Goal: Transaction & Acquisition: Purchase product/service

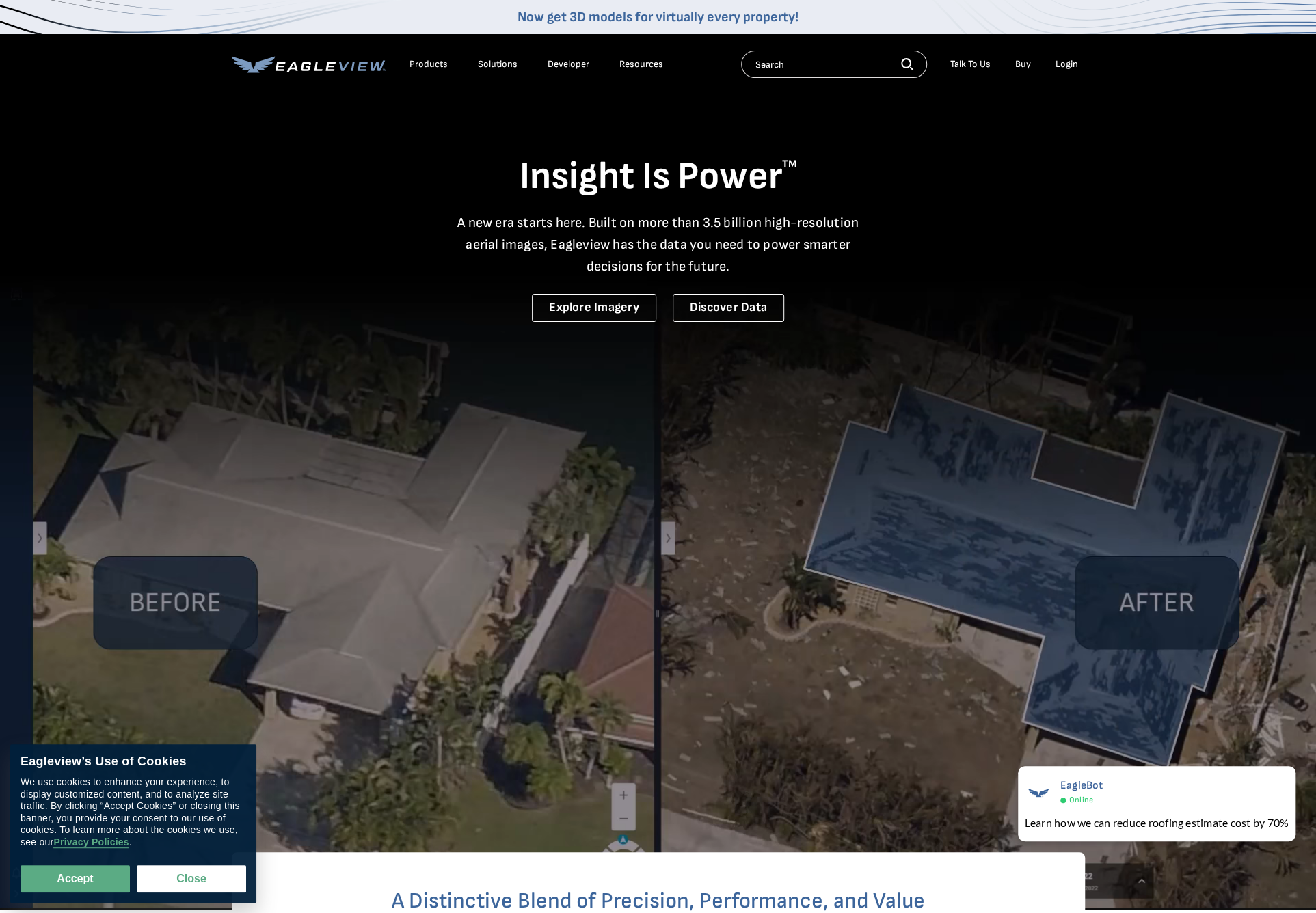
click at [1061, 63] on div "Login" at bounding box center [1066, 64] width 23 height 13
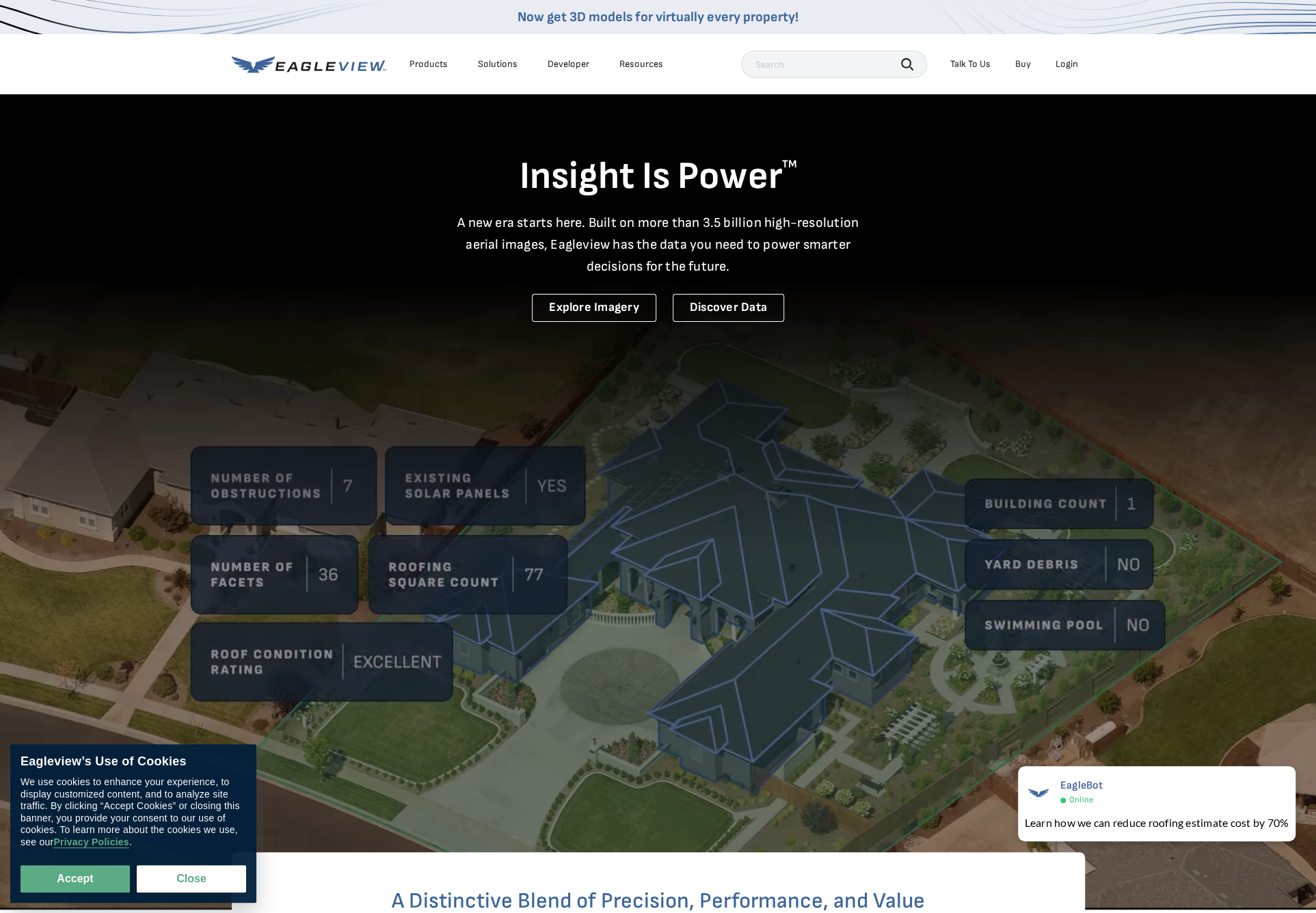
click at [1076, 61] on div "Login" at bounding box center [1066, 64] width 23 height 13
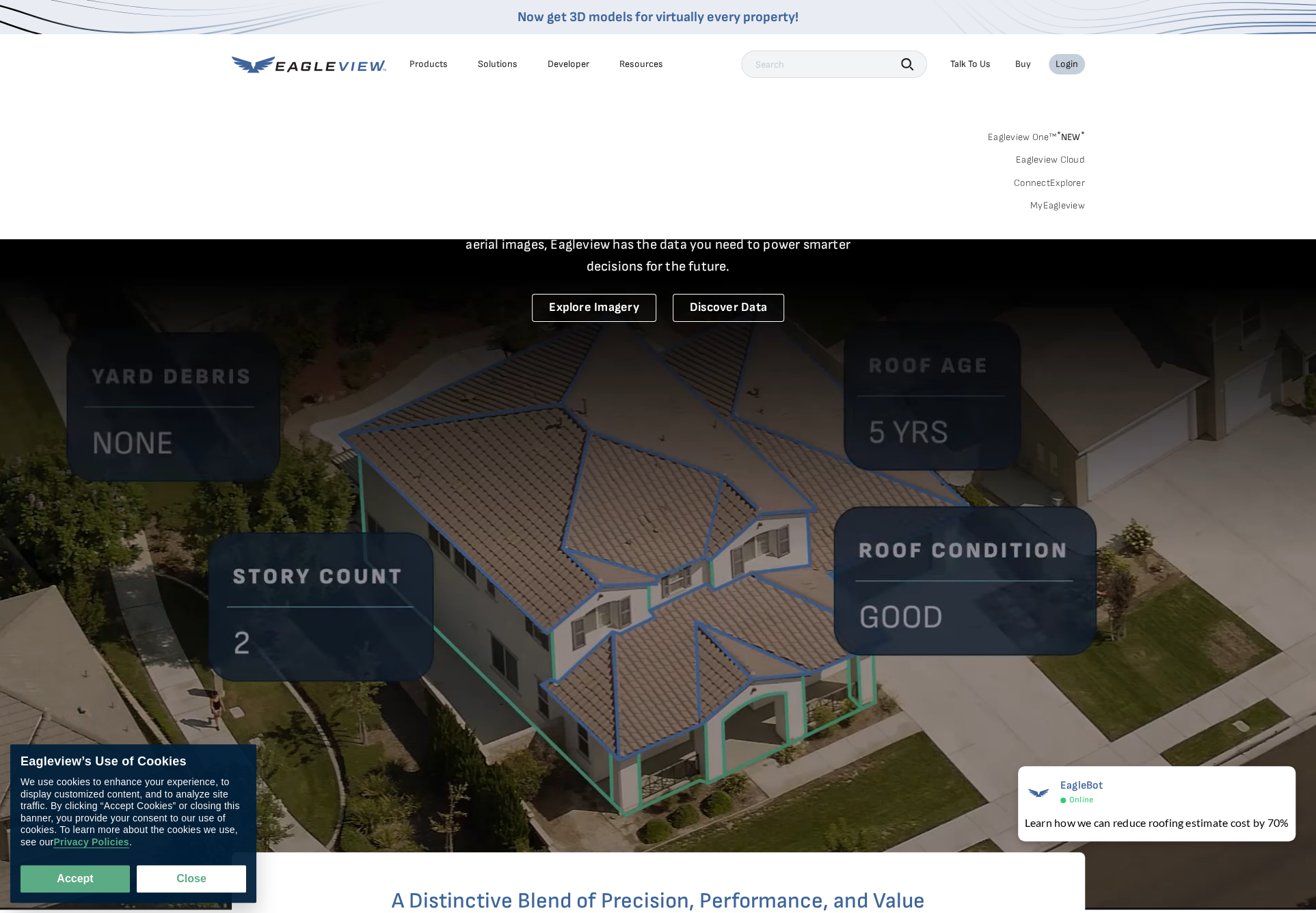
click at [1060, 207] on link "MyEagleview" at bounding box center [1057, 206] width 55 height 13
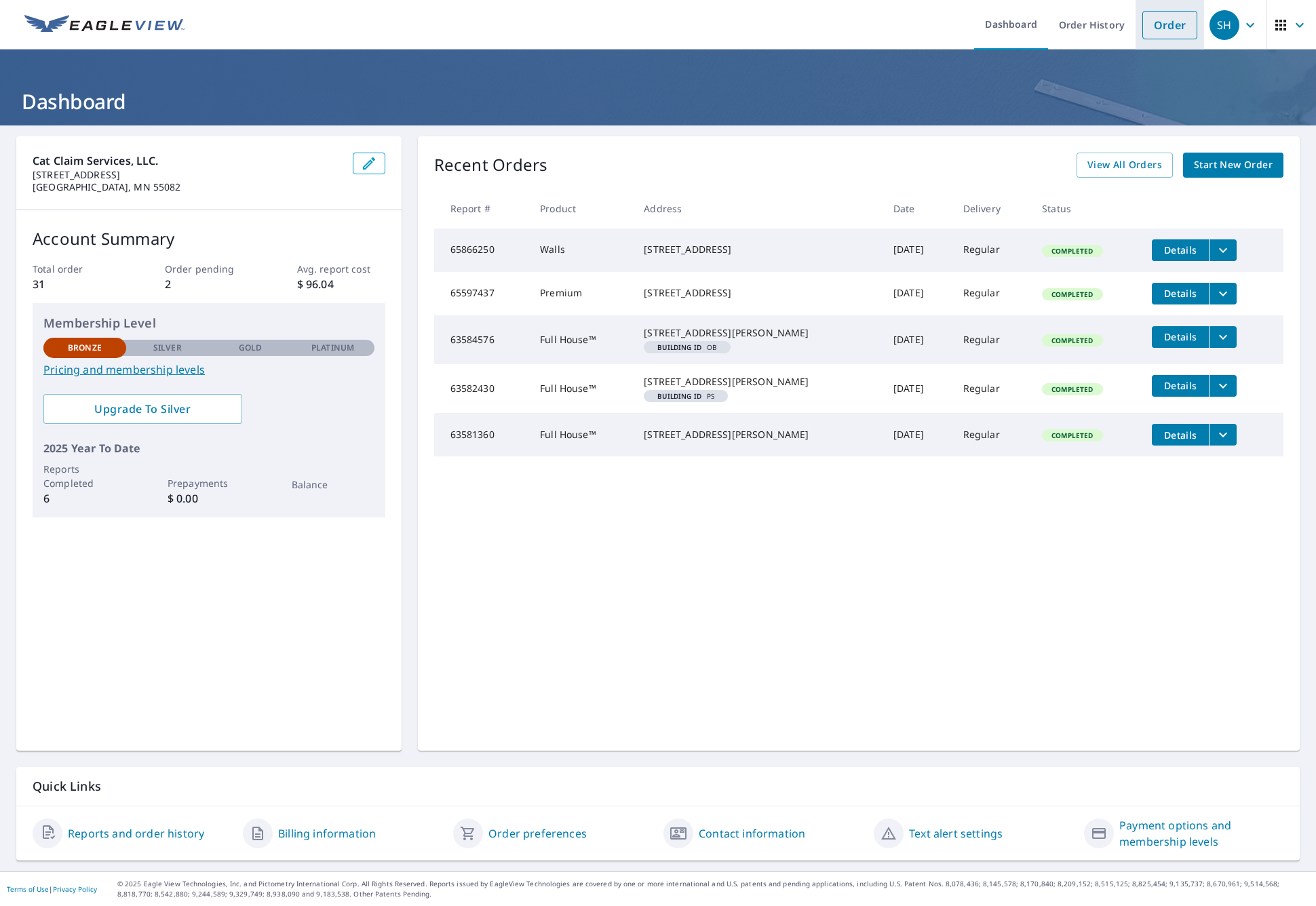
click at [1156, 27] on link "Order" at bounding box center [1170, 25] width 55 height 28
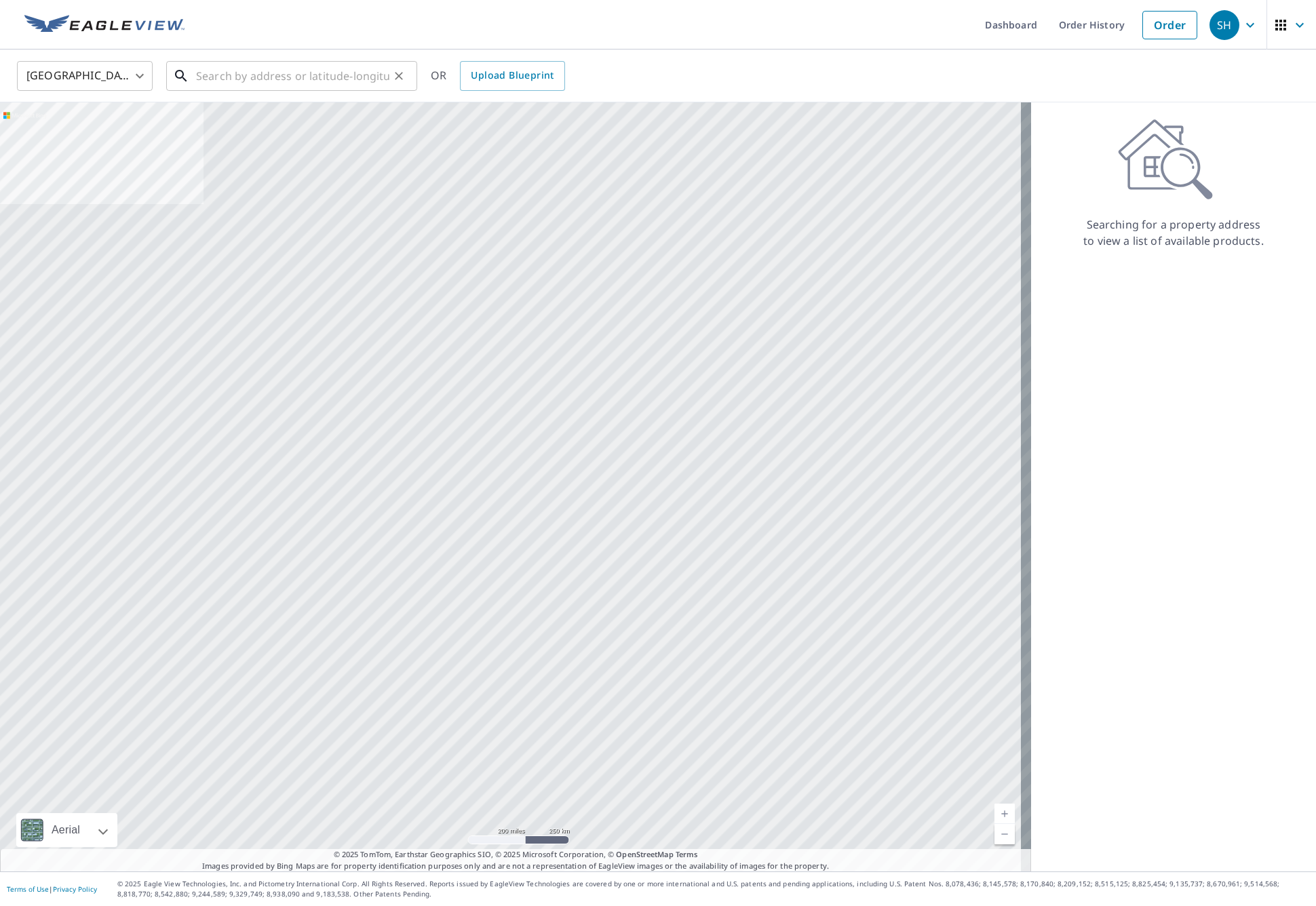
click at [259, 79] on input "text" at bounding box center [292, 75] width 193 height 38
click at [242, 75] on input "text" at bounding box center [292, 75] width 193 height 38
paste input "[STREET_ADDRESS]"
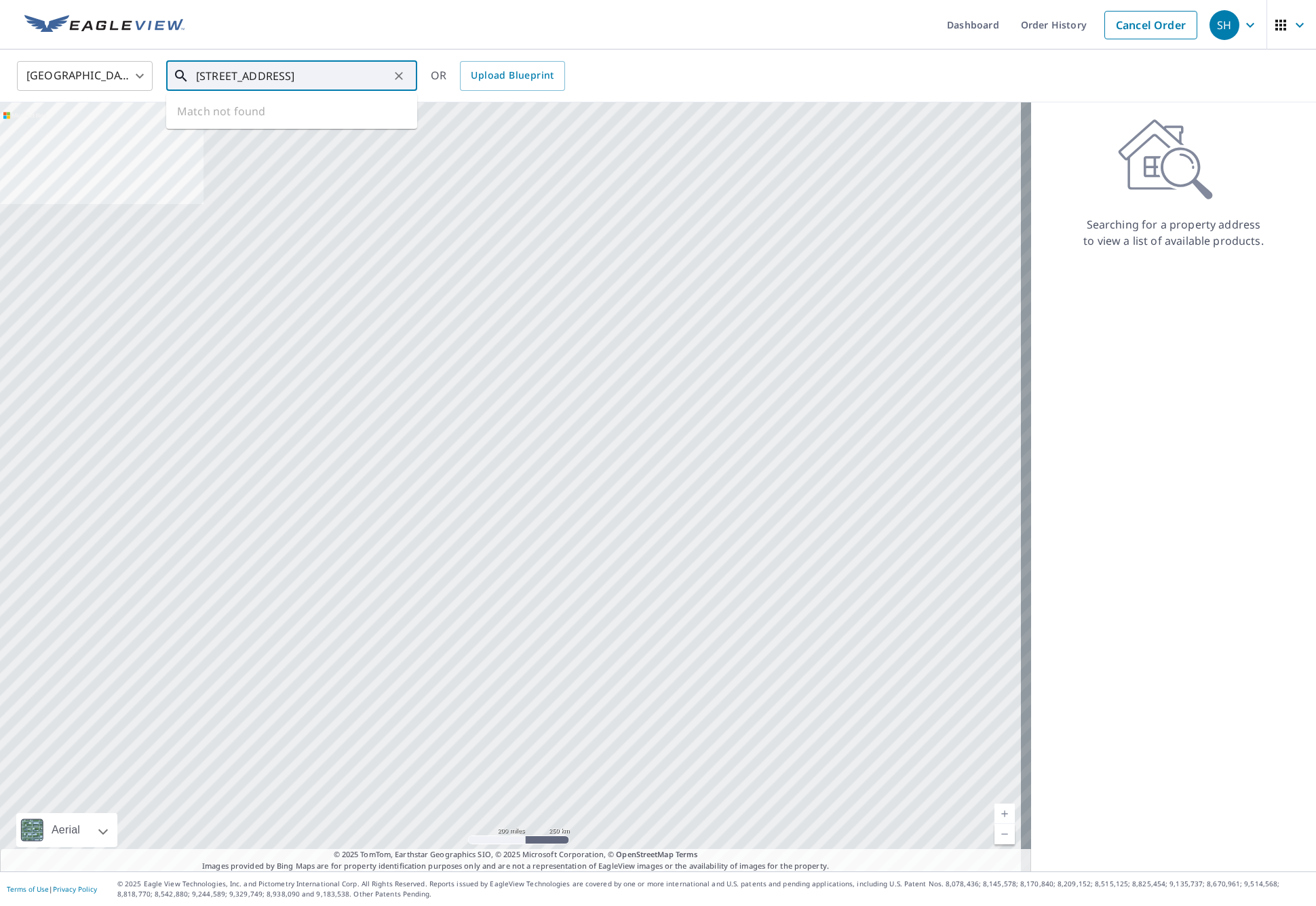
scroll to position [0, 23]
type input "[STREET_ADDRESS]"
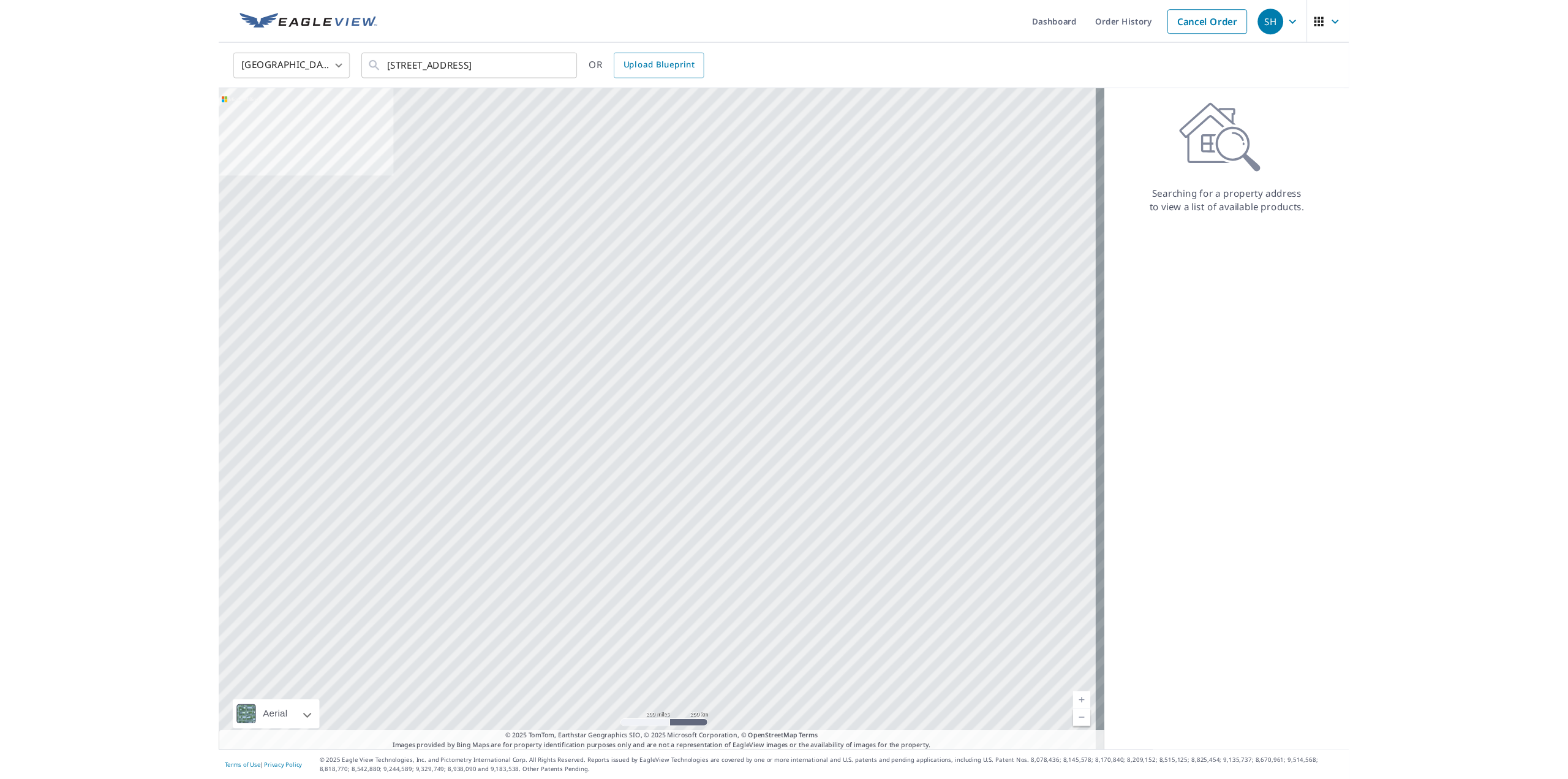
scroll to position [0, 0]
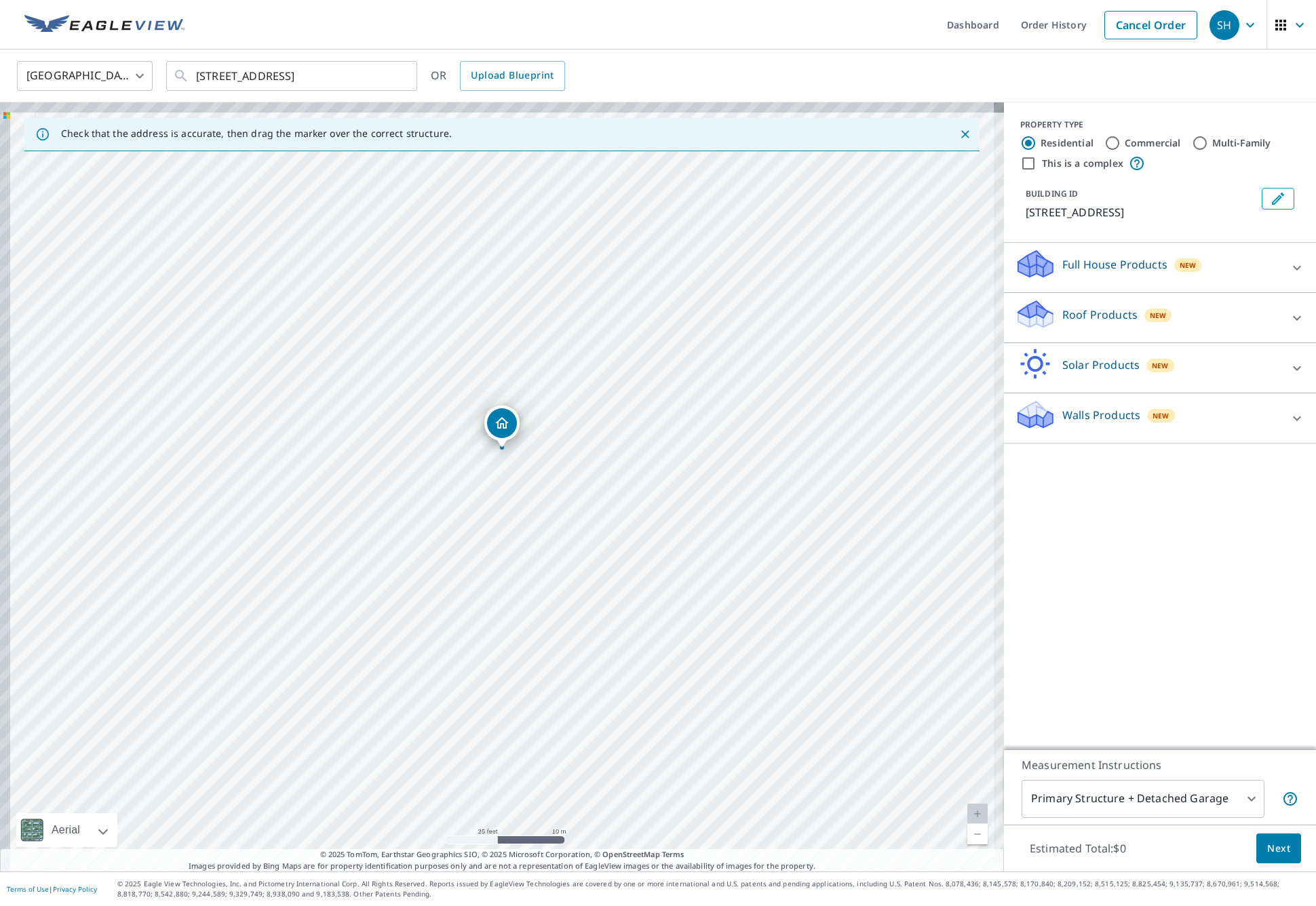
drag, startPoint x: 337, startPoint y: 393, endPoint x: 422, endPoint y: 454, distance: 104.6
click at [422, 454] on div "[STREET_ADDRESS]" at bounding box center [502, 487] width 1004 height 770
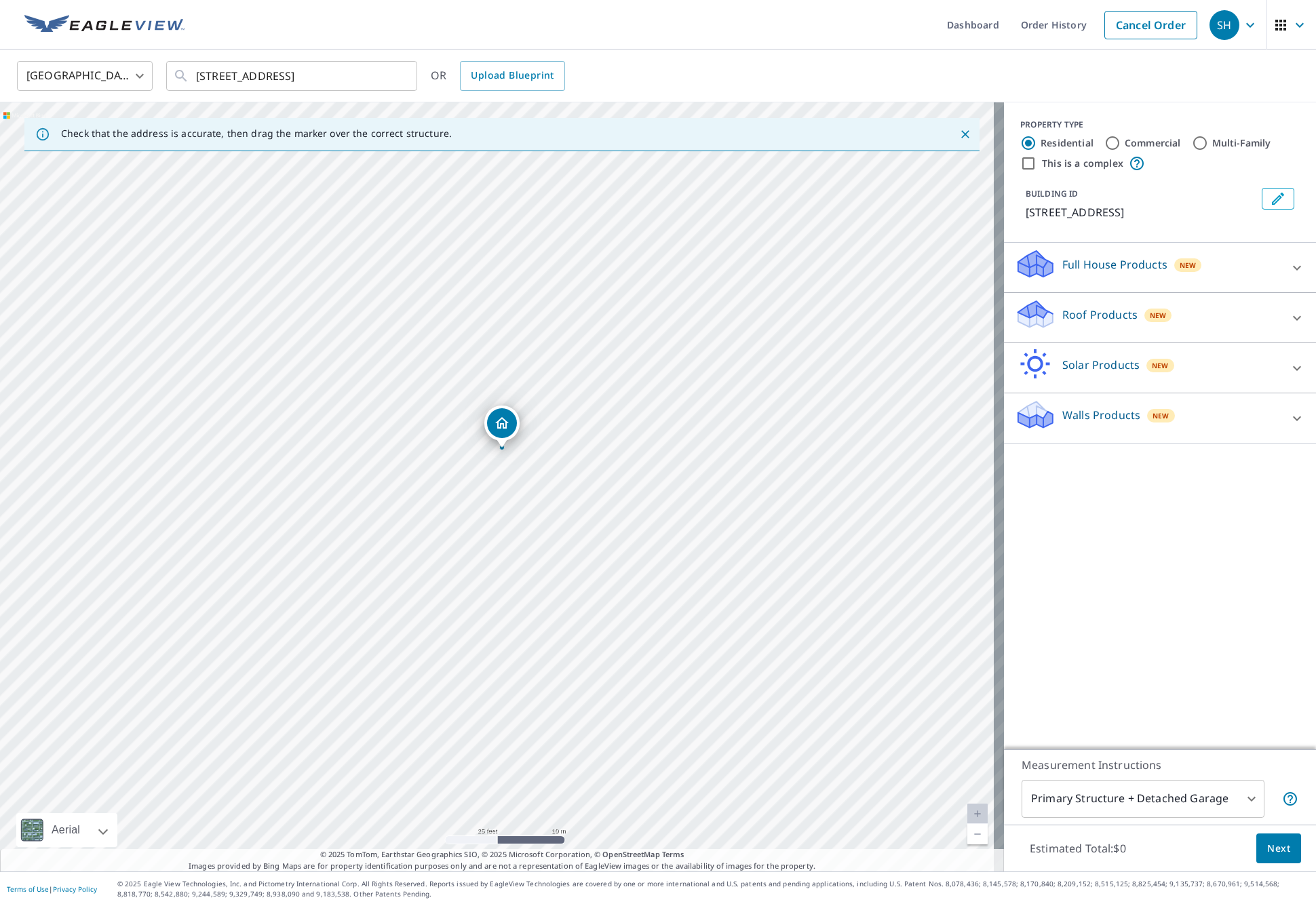
click at [1110, 417] on p "Walls Products" at bounding box center [1101, 415] width 78 height 16
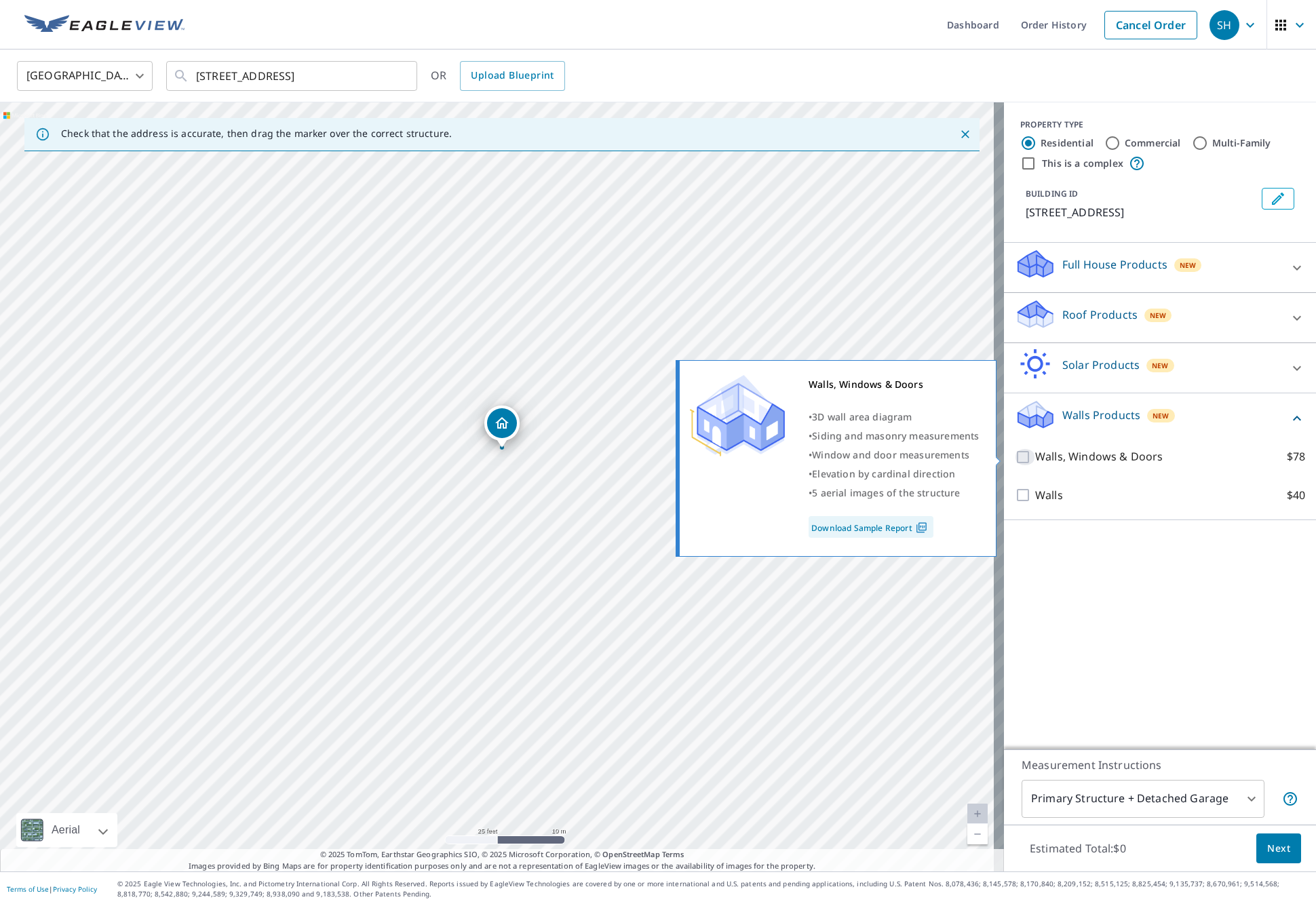
click at [1015, 458] on input "Walls, Windows & Doors $78" at bounding box center [1025, 457] width 20 height 16
checkbox input "true"
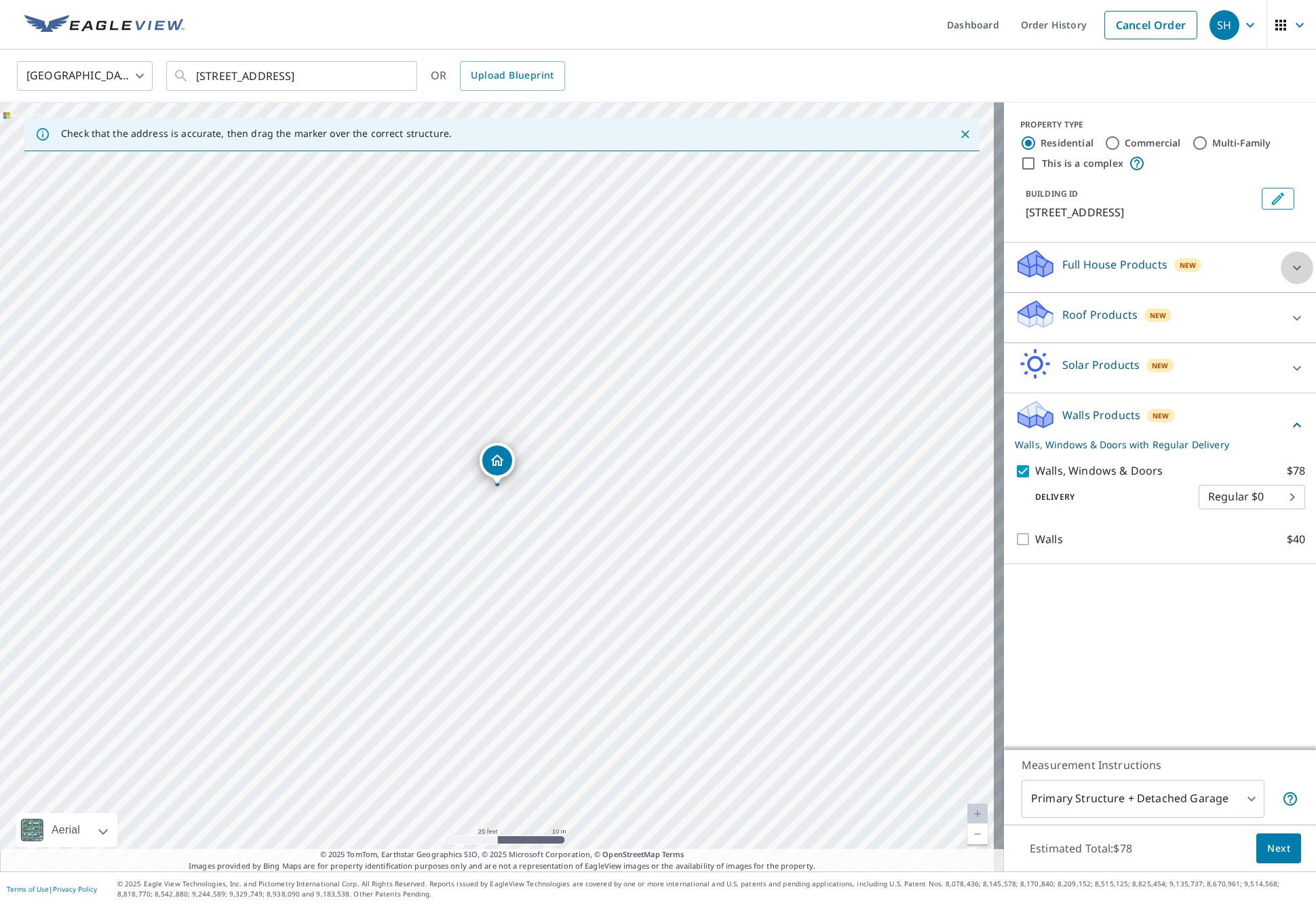
click at [1290, 264] on icon at bounding box center [1297, 268] width 16 height 16
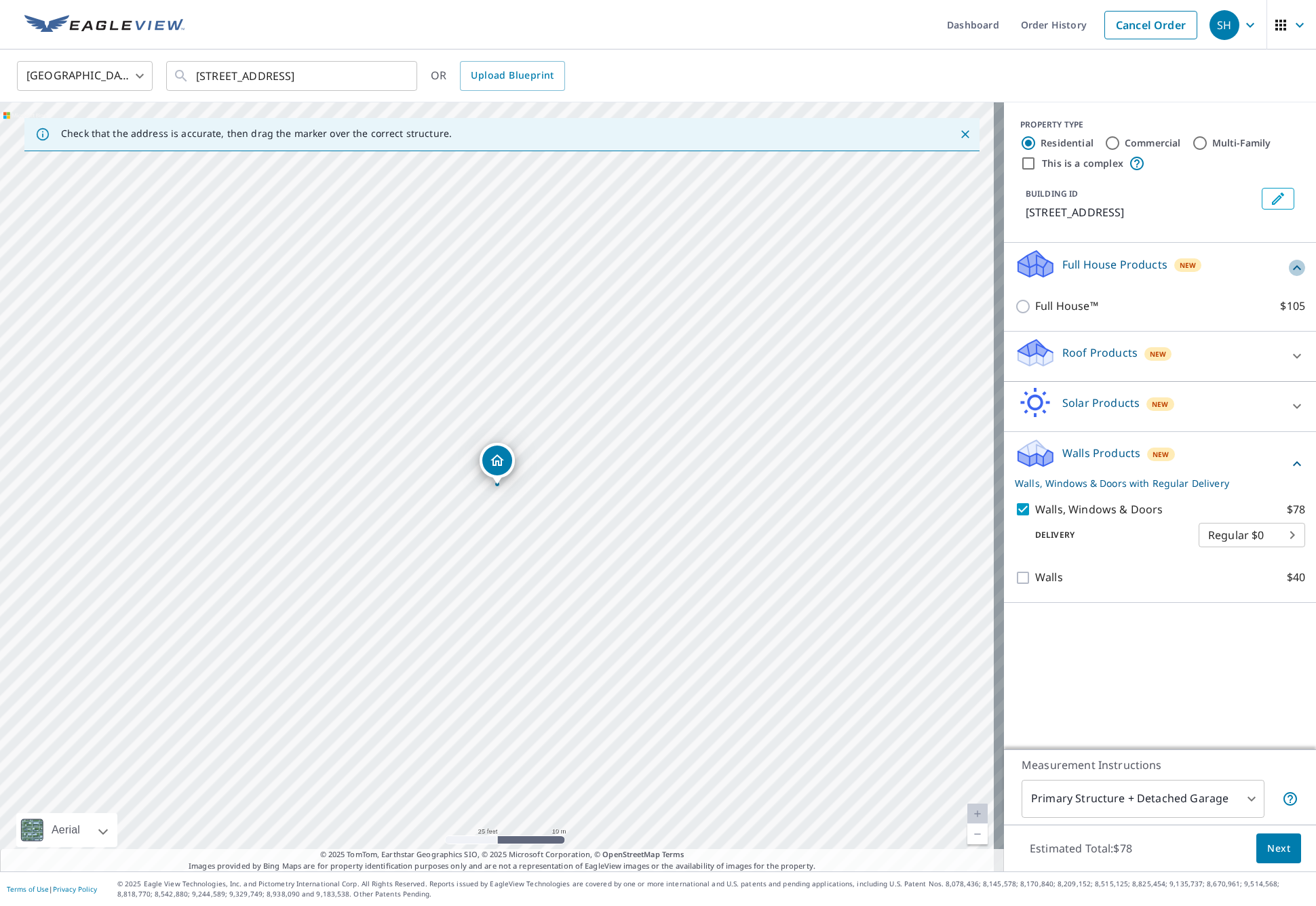
click at [1290, 264] on icon at bounding box center [1297, 268] width 16 height 16
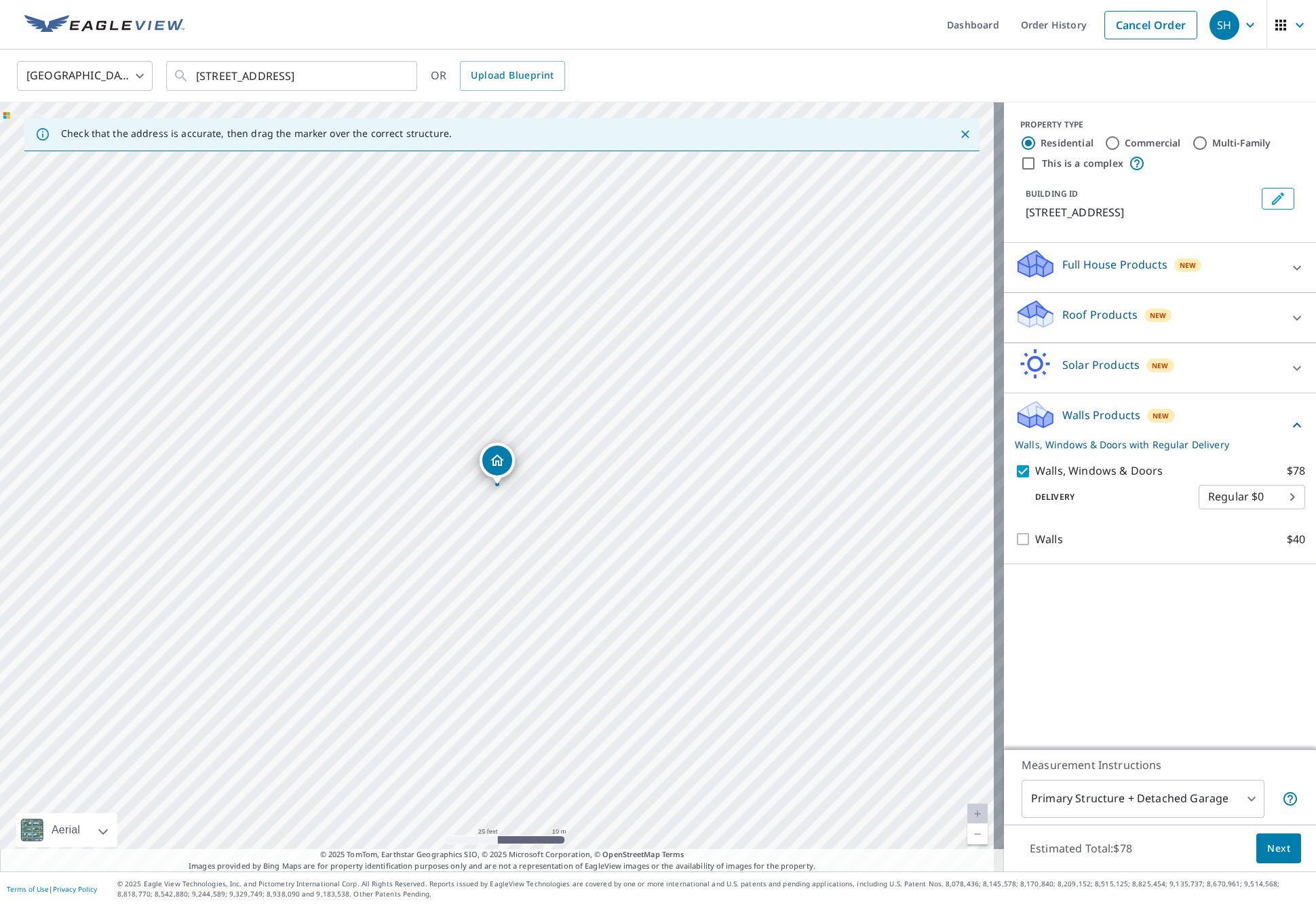
click at [1285, 490] on body "SH SH Dashboard Order History Cancel Order SH [GEOGRAPHIC_DATA] [GEOGRAPHIC_DAT…" at bounding box center [658, 453] width 1316 height 906
click at [1285, 490] on ul "Regular $0" at bounding box center [1242, 495] width 106 height 35
drag, startPoint x: 495, startPoint y: 455, endPoint x: 469, endPoint y: 471, distance: 30.5
click at [469, 471] on div at bounding box center [658, 453] width 1316 height 906
drag, startPoint x: 495, startPoint y: 466, endPoint x: 470, endPoint y: 484, distance: 30.8
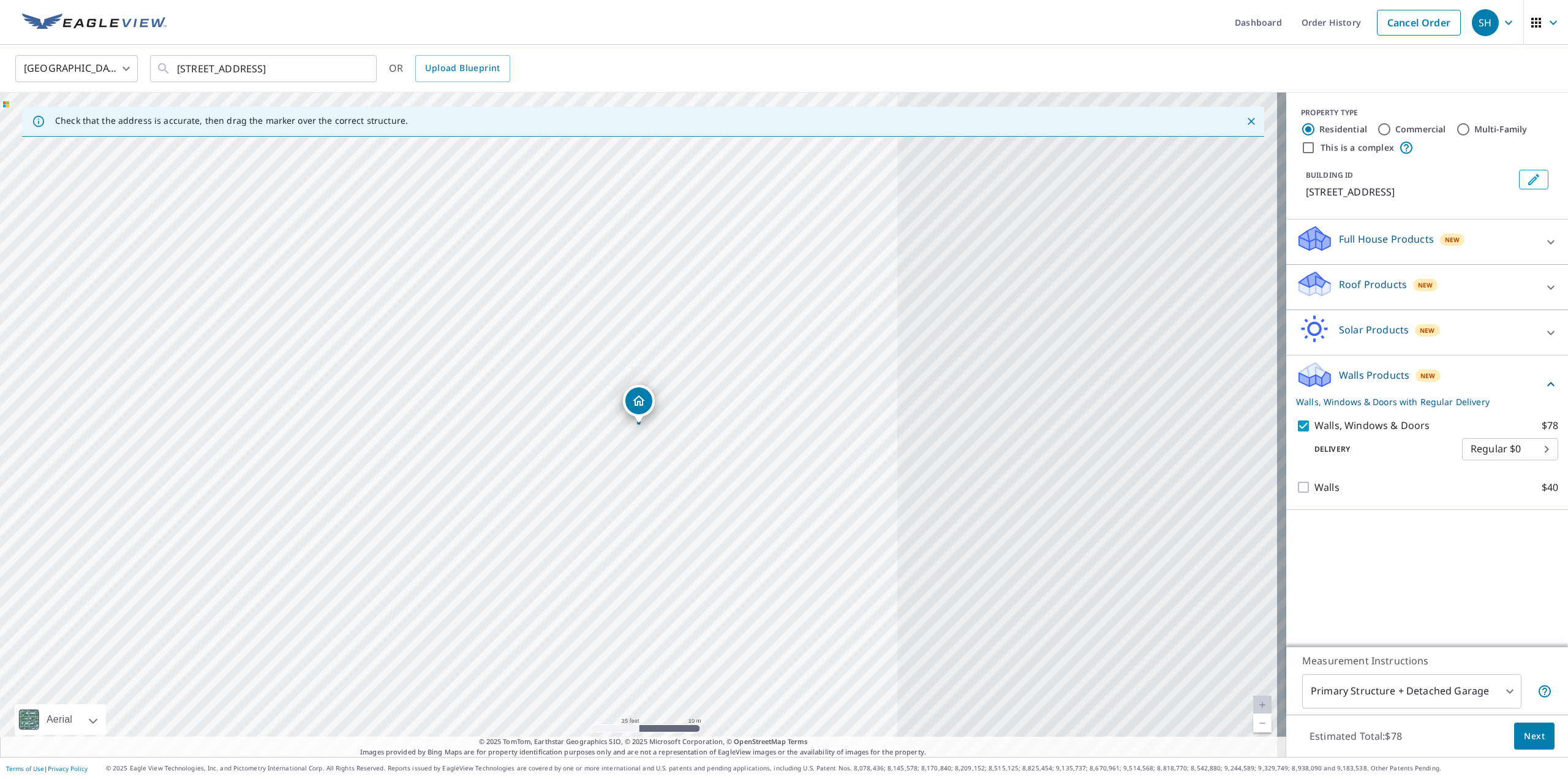
click at [1187, 692] on body "SH SH Dashboard Order History Cancel Order SH United States US ​ 7999 White Oak…" at bounding box center [784, 389] width 1568 height 779
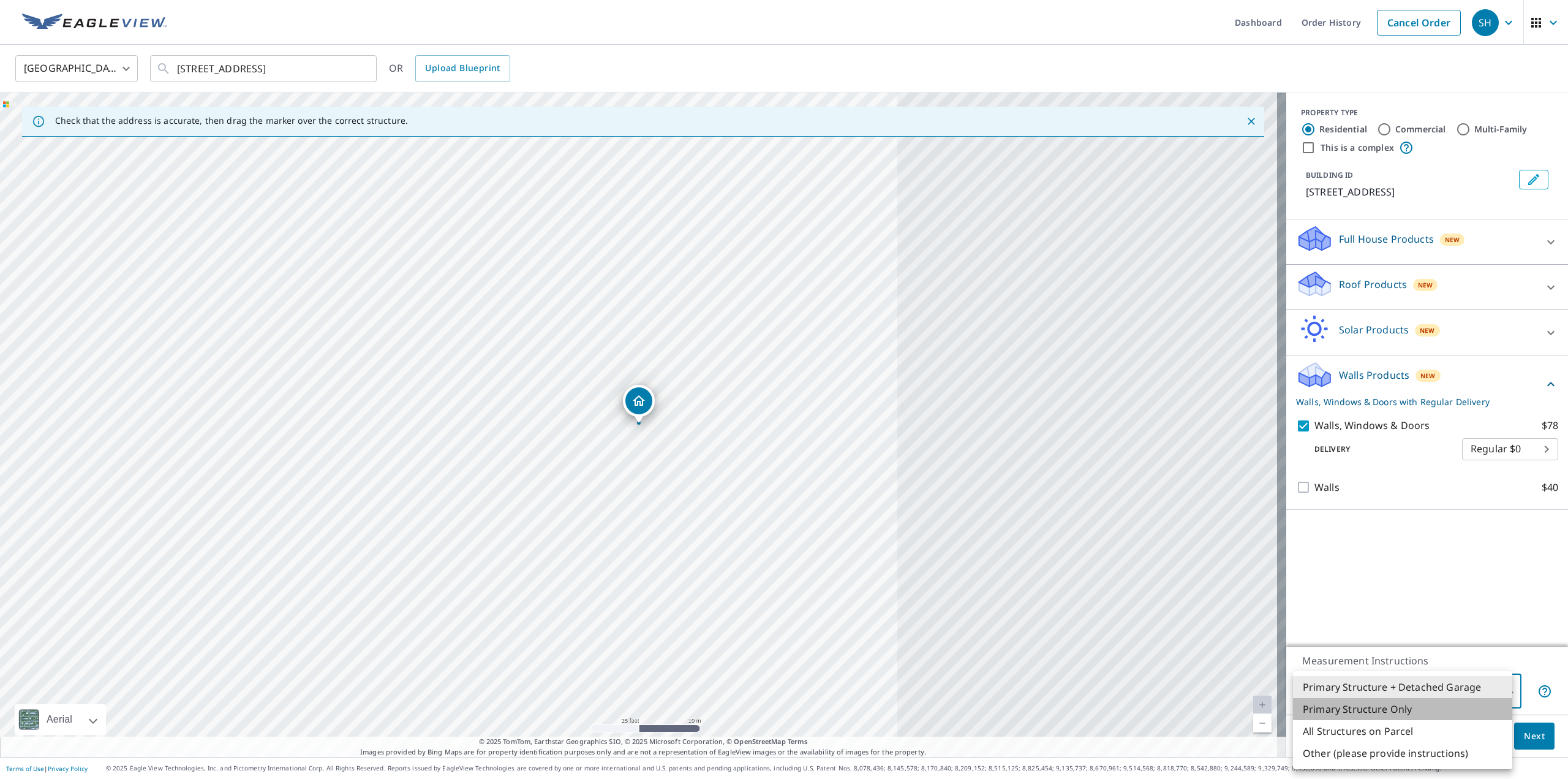
click at [1187, 708] on li "Primary Structure Only" at bounding box center [1403, 709] width 219 height 22
click at [1187, 691] on body "SH SH Dashboard Order History Cancel Order SH United States US ​ 7999 White Oak…" at bounding box center [784, 389] width 1568 height 779
click at [1187, 691] on li "Primary Structure + Detached Garage" at bounding box center [1403, 686] width 219 height 22
type input "1"
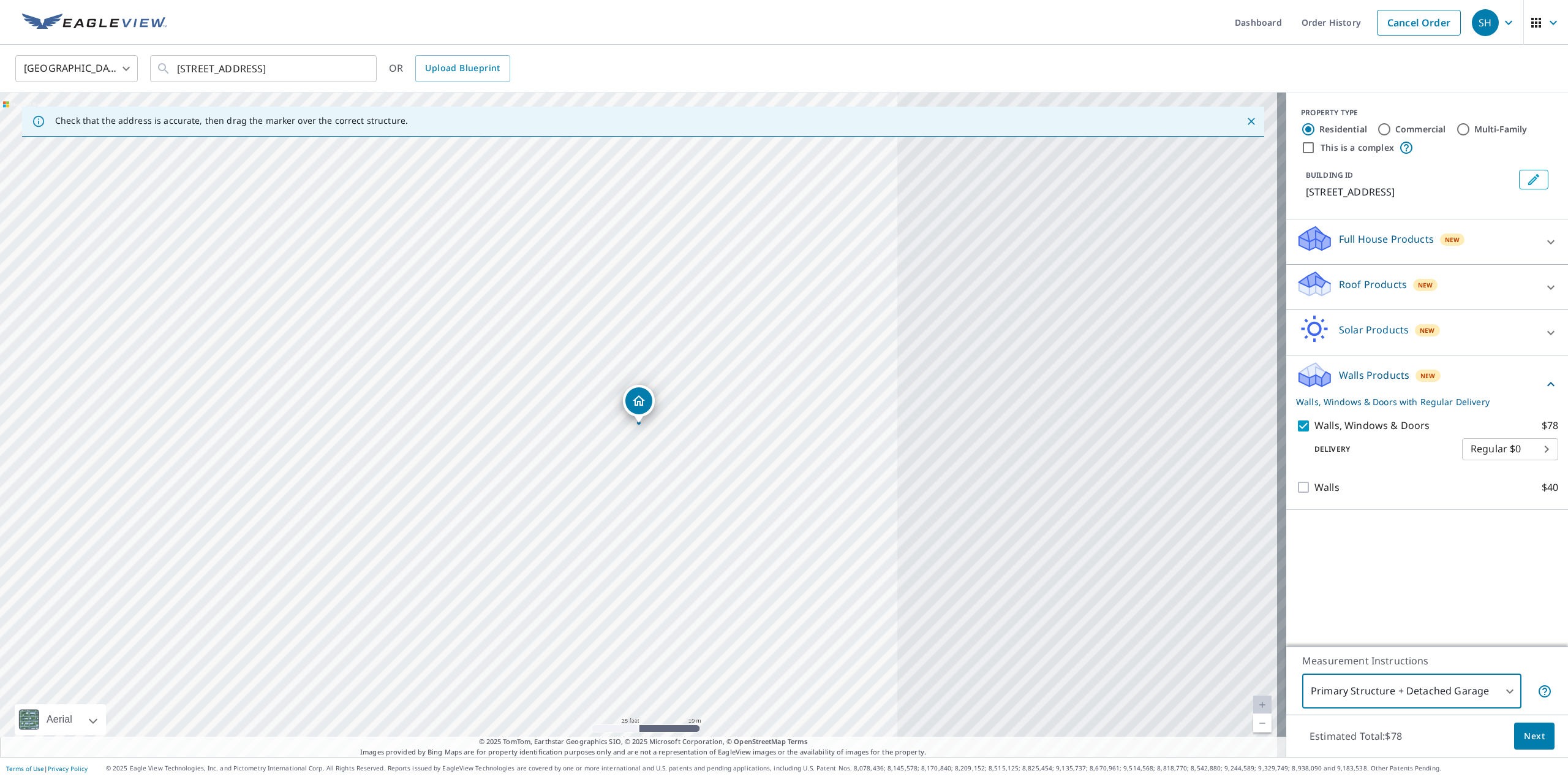
click at [1187, 734] on span "Next" at bounding box center [1535, 736] width 21 height 15
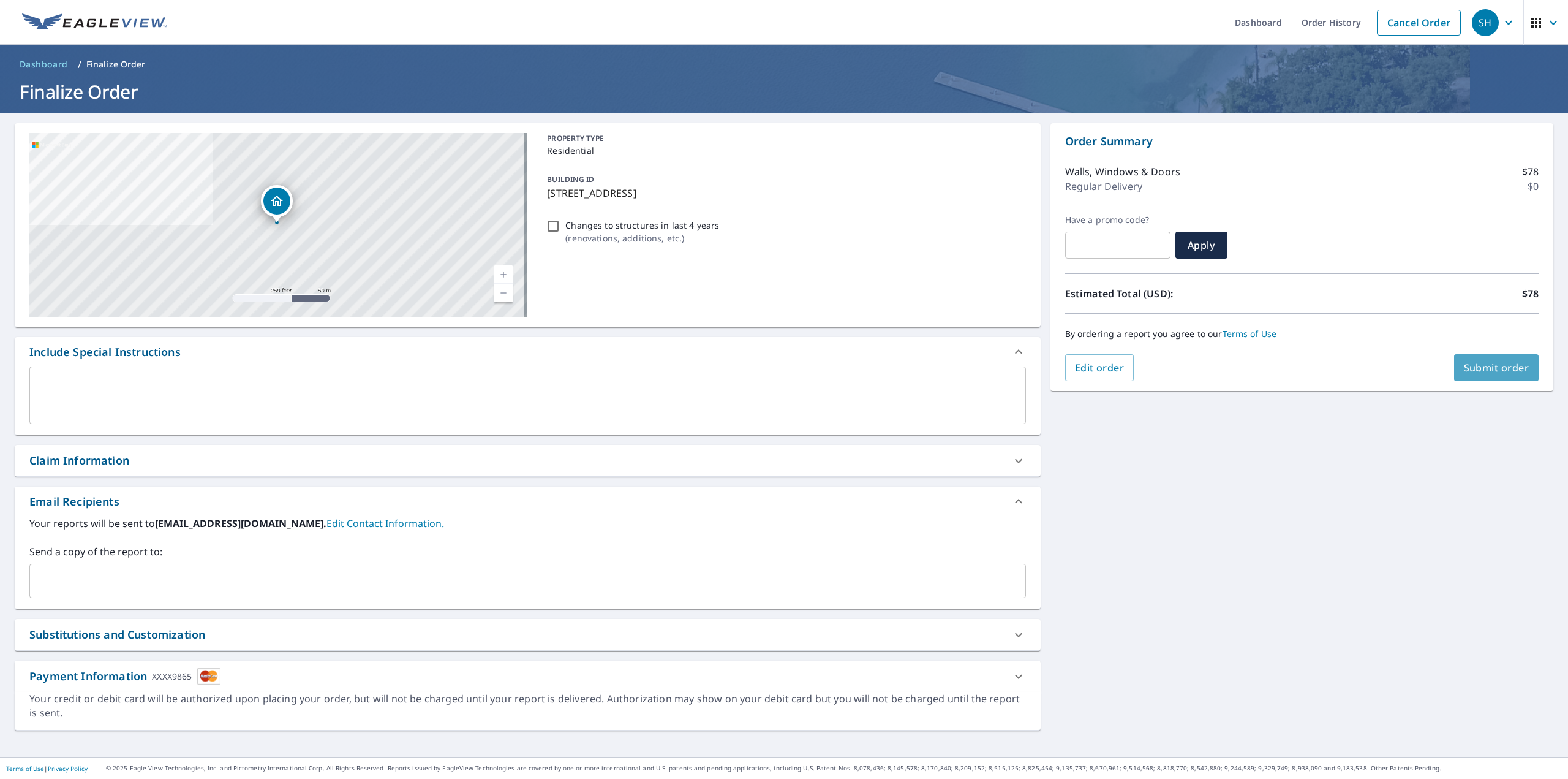
click at [1187, 371] on span "Submit order" at bounding box center [1496, 368] width 66 height 14
